Goal: Information Seeking & Learning: Check status

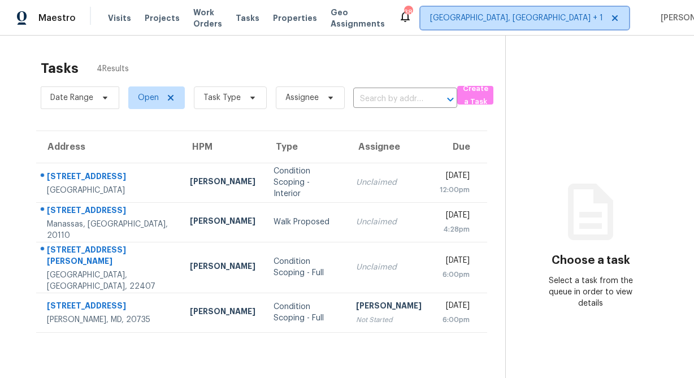
click at [529, 20] on span "[GEOGRAPHIC_DATA], [GEOGRAPHIC_DATA] + 1" at bounding box center [516, 17] width 173 height 11
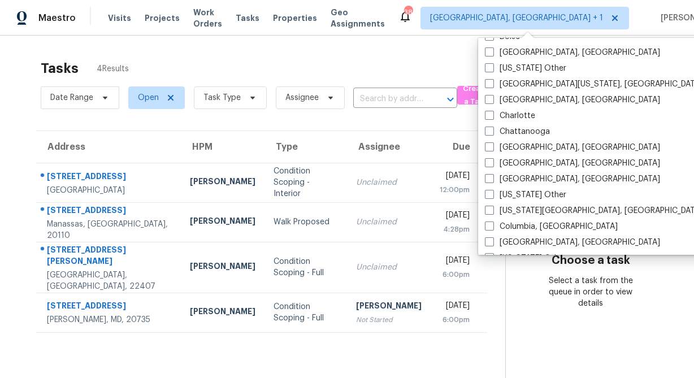
scroll to position [216, 0]
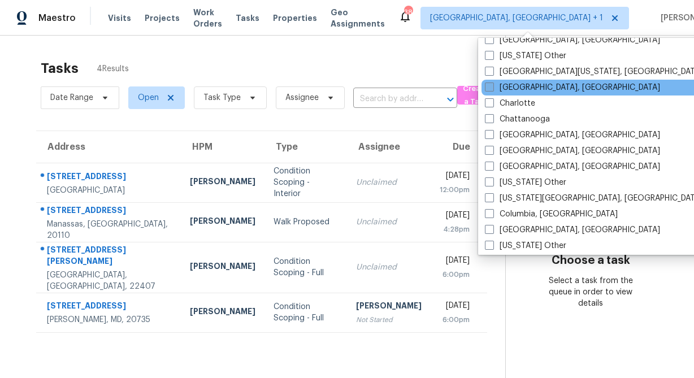
click at [523, 85] on label "[GEOGRAPHIC_DATA], [GEOGRAPHIC_DATA]" at bounding box center [572, 87] width 175 height 11
click at [492, 85] on input "[GEOGRAPHIC_DATA], [GEOGRAPHIC_DATA]" at bounding box center [488, 85] width 7 height 7
checkbox input "true"
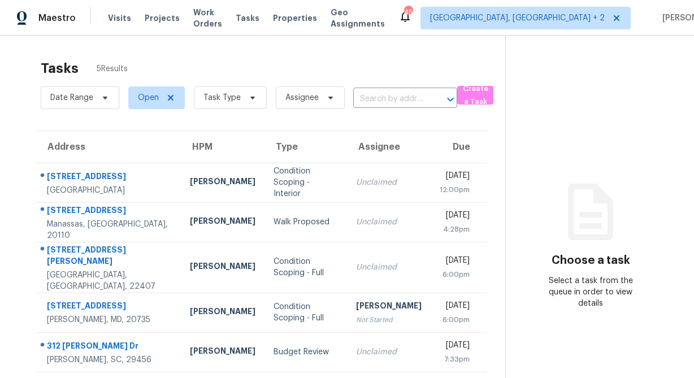
click at [15, 146] on div "Tasks 5 Results Date Range Open Task Type Assignee ​ Create a Task Address HPM …" at bounding box center [347, 225] width 694 height 378
click at [116, 19] on span "Visits" at bounding box center [119, 17] width 23 height 11
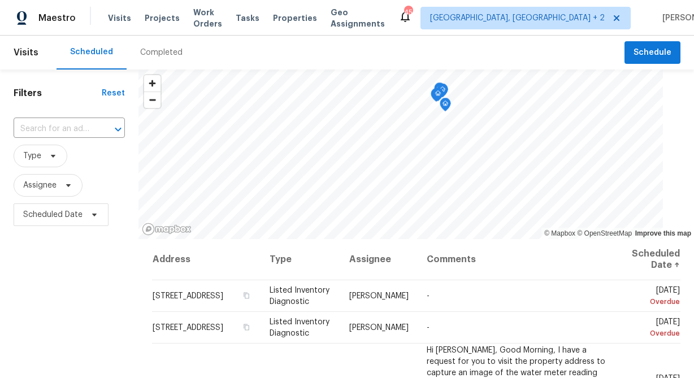
click at [61, 309] on div "Filters Reset ​ Type Assignee Scheduled Date" at bounding box center [69, 306] width 138 height 472
click at [49, 224] on span "Scheduled Date" at bounding box center [61, 214] width 95 height 23
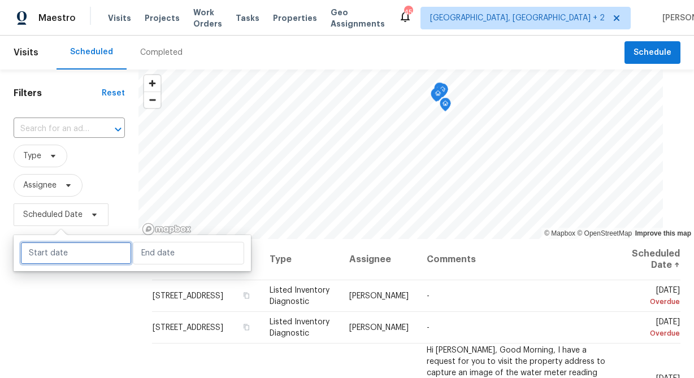
click at [49, 255] on input "text" at bounding box center [75, 253] width 111 height 23
select select "8"
select select "2025"
select select "9"
select select "2025"
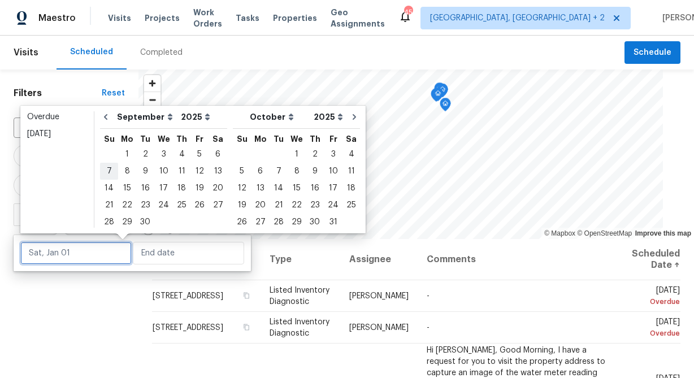
type input "[DATE]"
click at [124, 224] on div "29" at bounding box center [127, 222] width 18 height 16
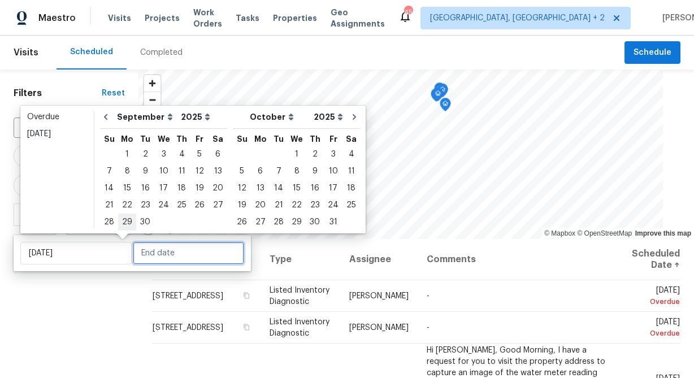
type input "[DATE]"
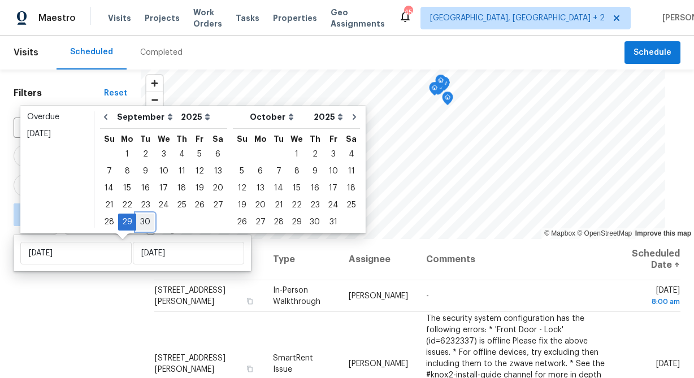
click at [147, 219] on div "30" at bounding box center [145, 222] width 18 height 16
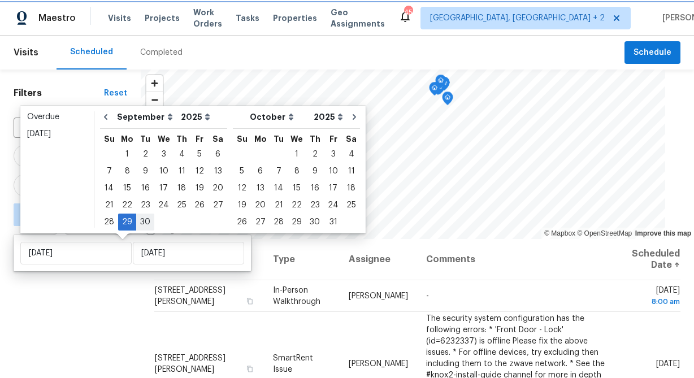
type input "[DATE]"
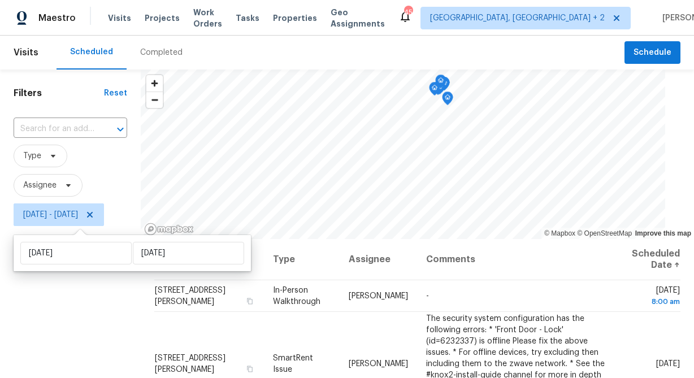
click at [89, 309] on div "Filters Reset ​ Type Assignee [DATE] - [DATE]" at bounding box center [70, 306] width 141 height 472
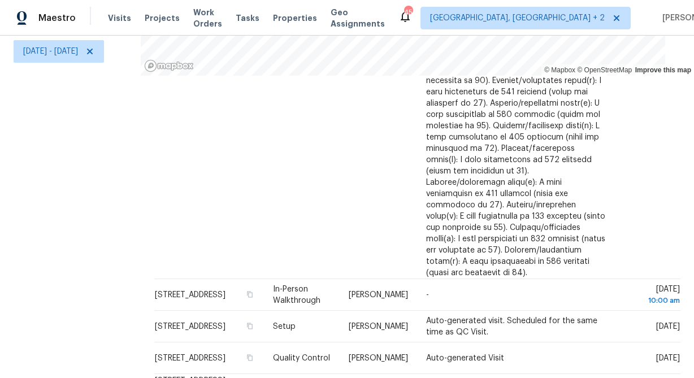
scroll to position [868, 0]
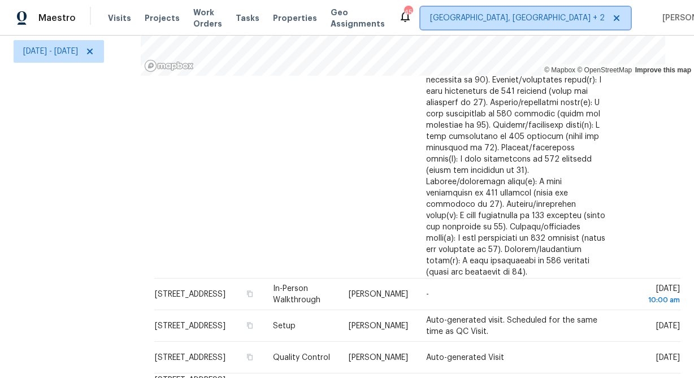
click at [528, 17] on span "[GEOGRAPHIC_DATA], [GEOGRAPHIC_DATA] + 2" at bounding box center [517, 17] width 175 height 11
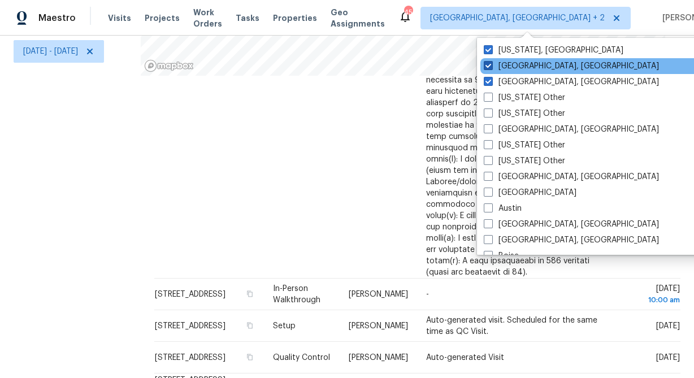
click at [492, 67] on span at bounding box center [488, 65] width 9 height 9
click at [491, 67] on input "[GEOGRAPHIC_DATA], [GEOGRAPHIC_DATA]" at bounding box center [487, 63] width 7 height 7
checkbox input "false"
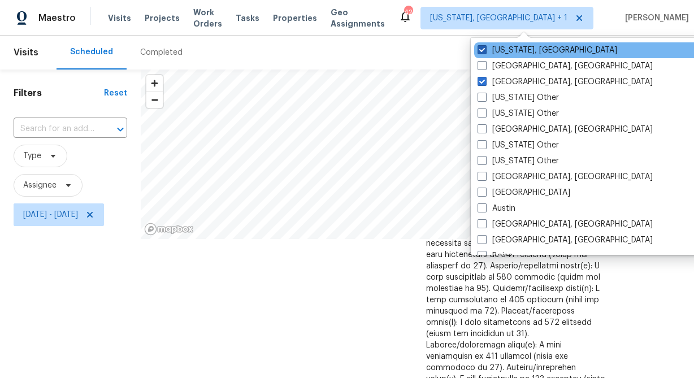
click at [482, 51] on span at bounding box center [481, 49] width 9 height 9
click at [482, 51] on input "[US_STATE], [GEOGRAPHIC_DATA]" at bounding box center [480, 48] width 7 height 7
checkbox input "false"
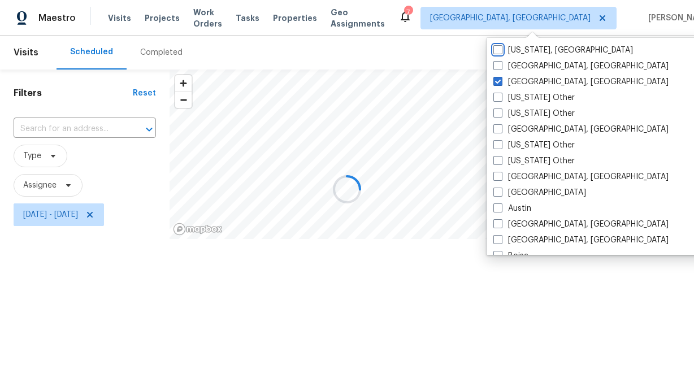
scroll to position [767, 0]
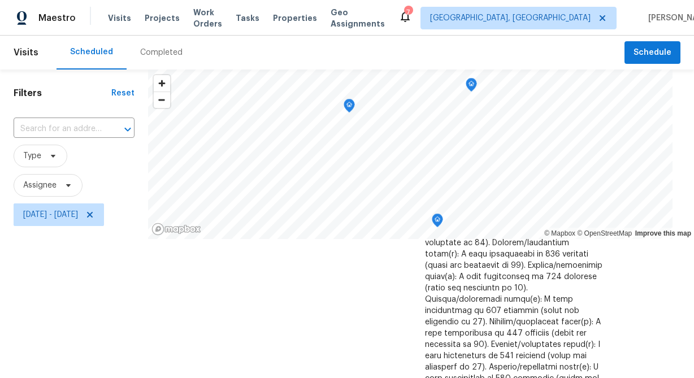
click at [117, 286] on div "Filters Reset ​ Type Assignee [DATE] - [DATE]" at bounding box center [74, 306] width 148 height 472
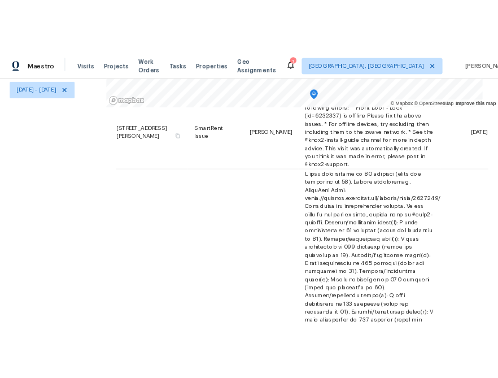
scroll to position [0, 0]
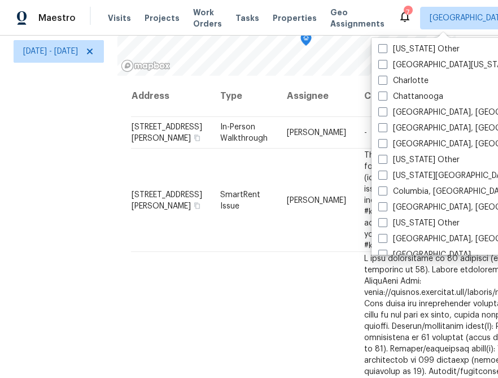
scroll to position [209, 0]
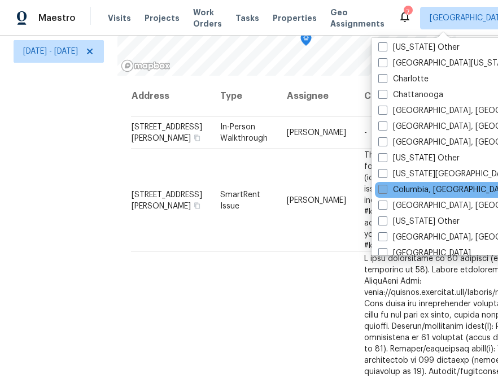
click at [410, 189] on label "Columbia, [GEOGRAPHIC_DATA]" at bounding box center [445, 189] width 133 height 11
click at [386, 189] on input "Columbia, [GEOGRAPHIC_DATA]" at bounding box center [382, 187] width 7 height 7
checkbox input "true"
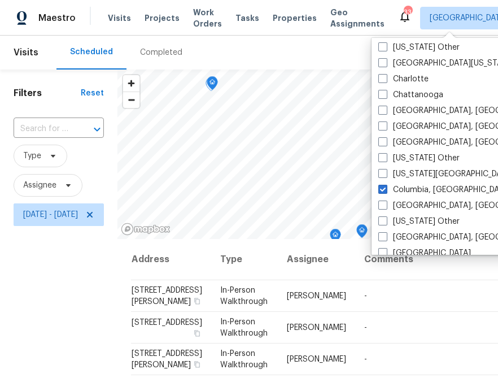
click at [84, 303] on div "Filters Reset ​ Type Assignee [DATE] - [DATE]" at bounding box center [59, 306] width 118 height 472
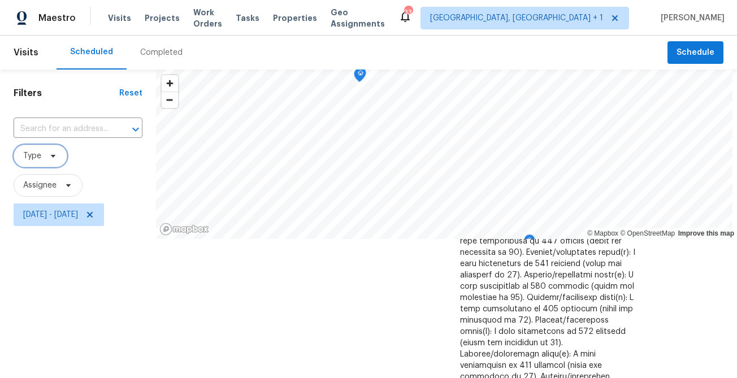
click at [50, 158] on icon at bounding box center [53, 155] width 9 height 9
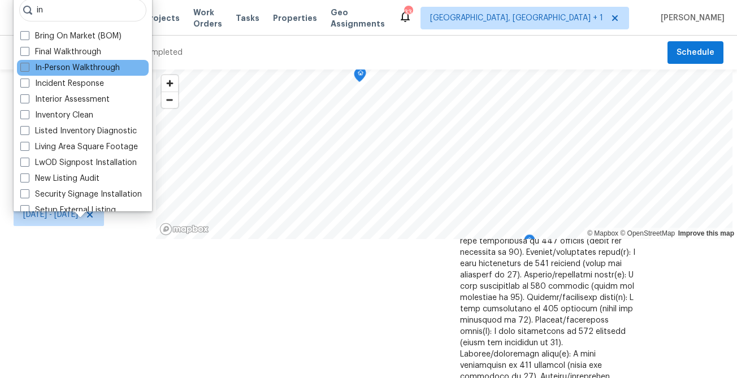
type input "in"
click at [62, 69] on label "In-Person Walkthrough" at bounding box center [69, 67] width 99 height 11
click at [28, 69] on input "In-Person Walkthrough" at bounding box center [23, 65] width 7 height 7
checkbox input "true"
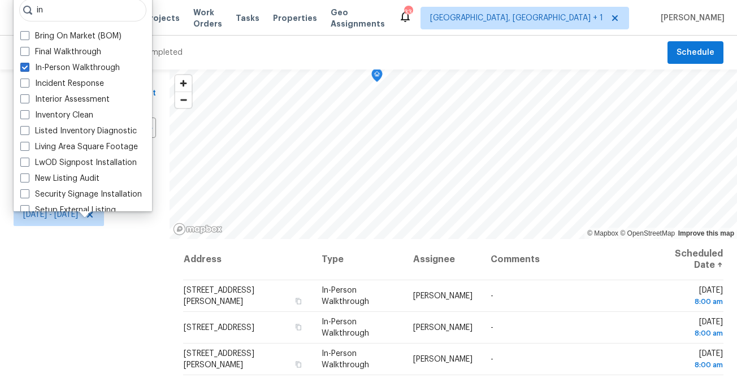
click at [80, 309] on div "Filters Reset ​ In-Person Walkthrough Assignee [DATE] - [DATE]" at bounding box center [85, 306] width 170 height 472
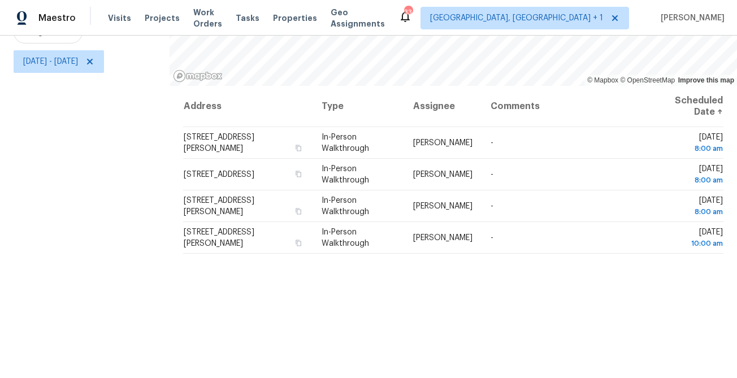
scroll to position [111, 0]
